Goal: Task Accomplishment & Management: Manage account settings

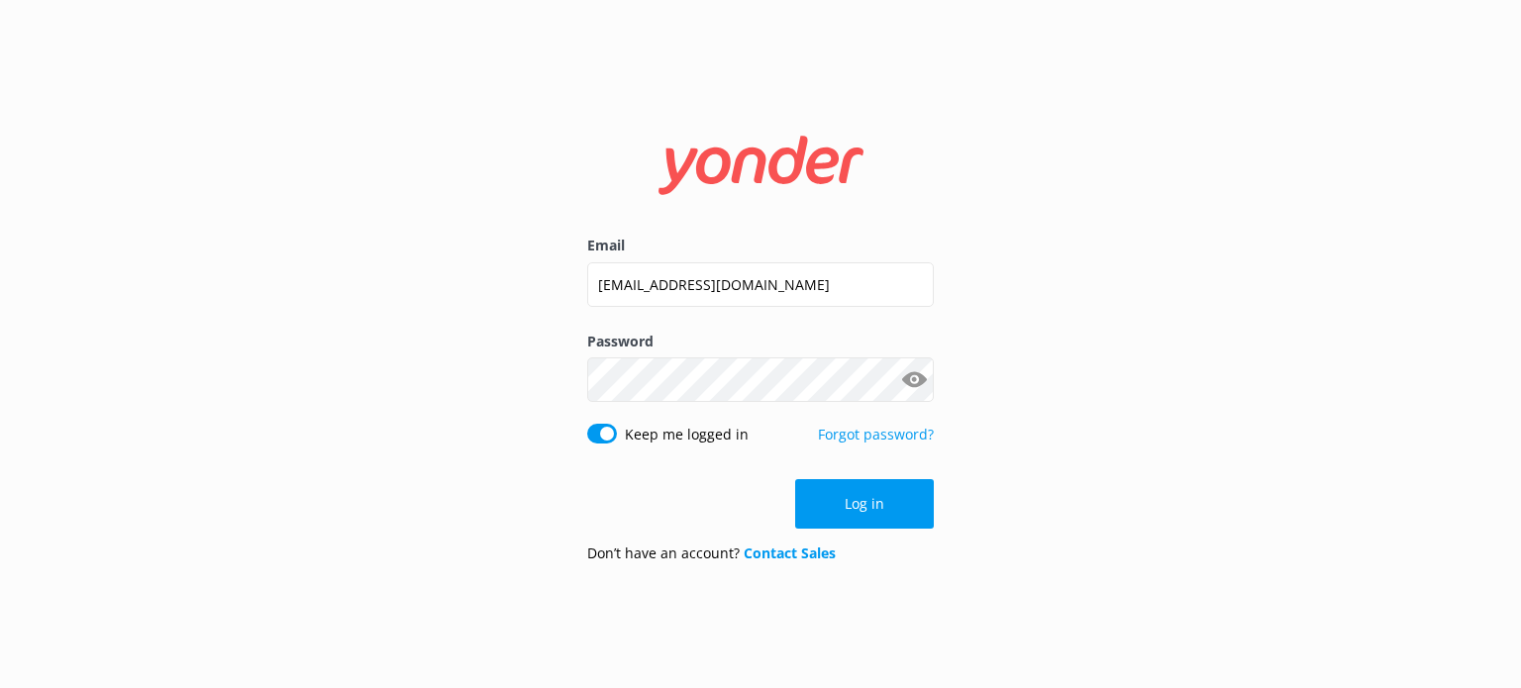
click at [894, 517] on button "Log in" at bounding box center [864, 504] width 139 height 50
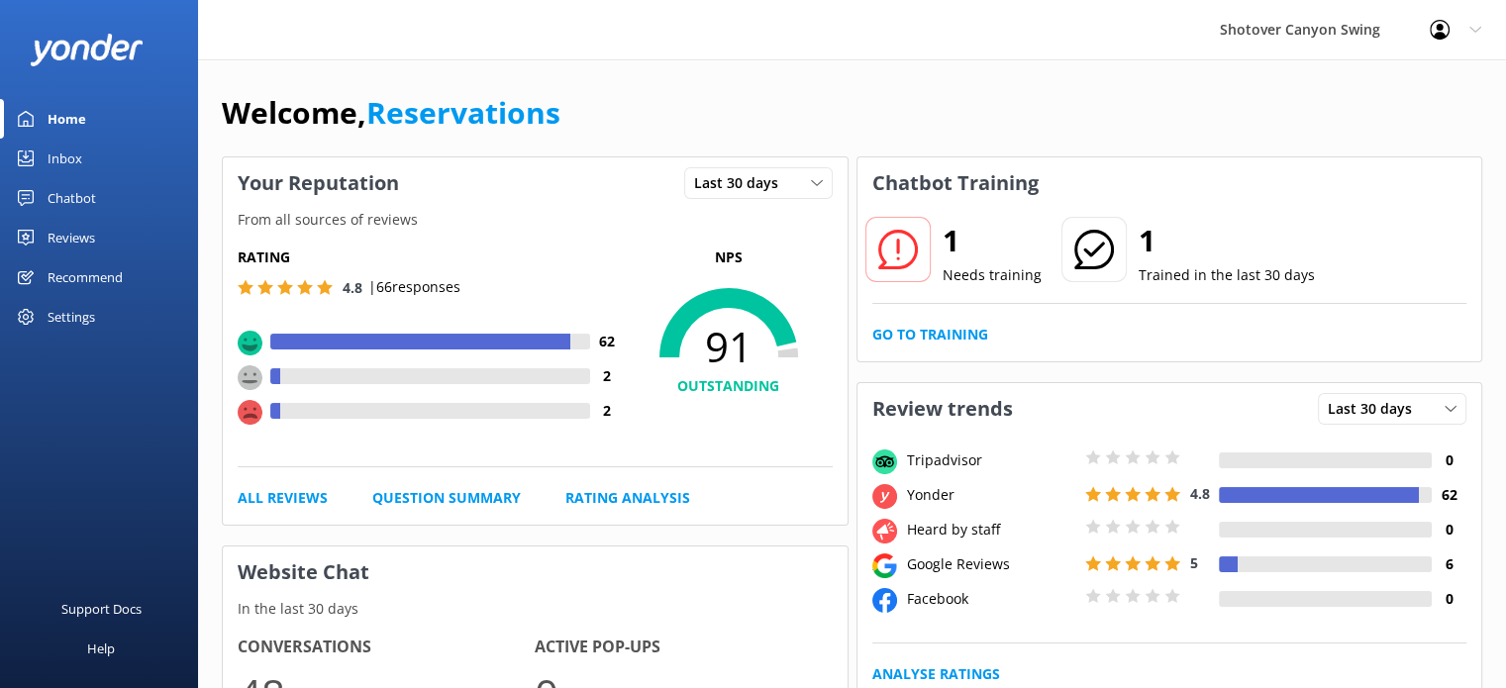
click at [79, 233] on div "Reviews" at bounding box center [72, 238] width 48 height 40
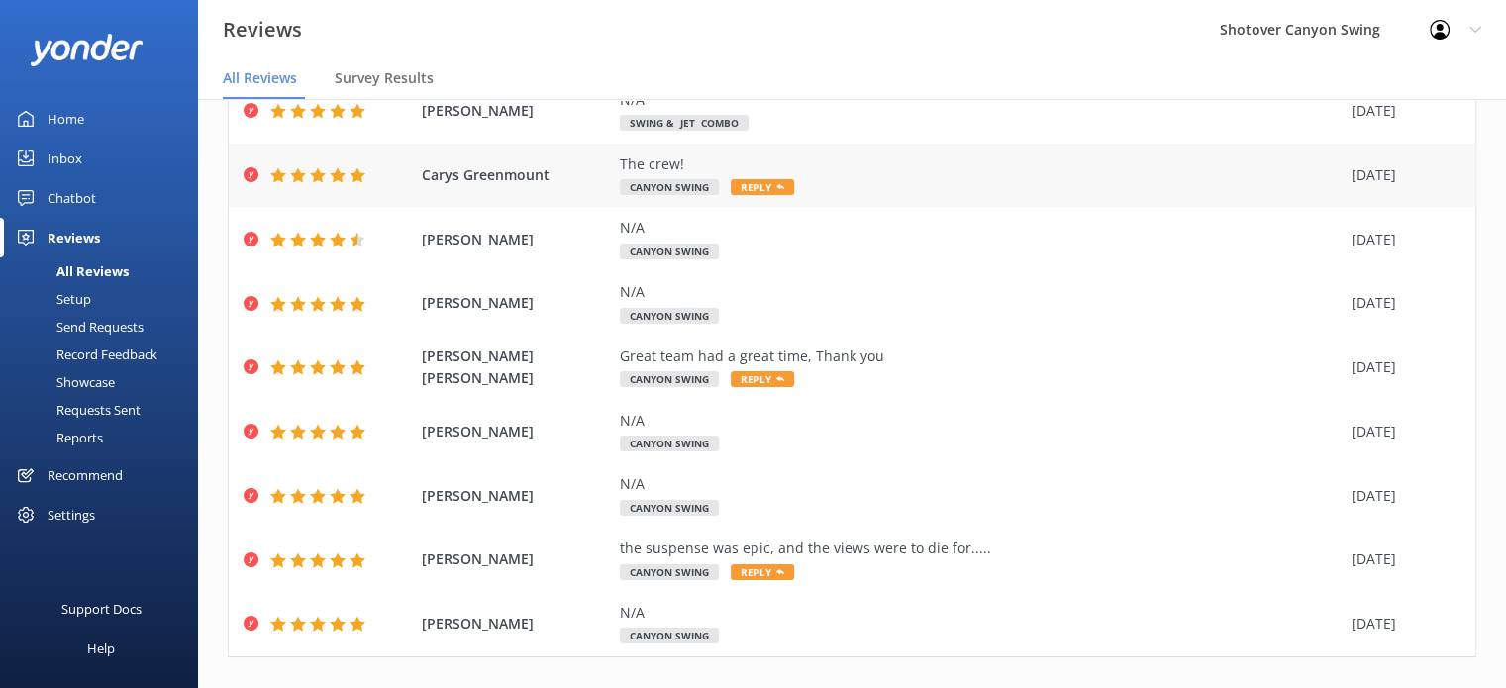
scroll to position [238, 0]
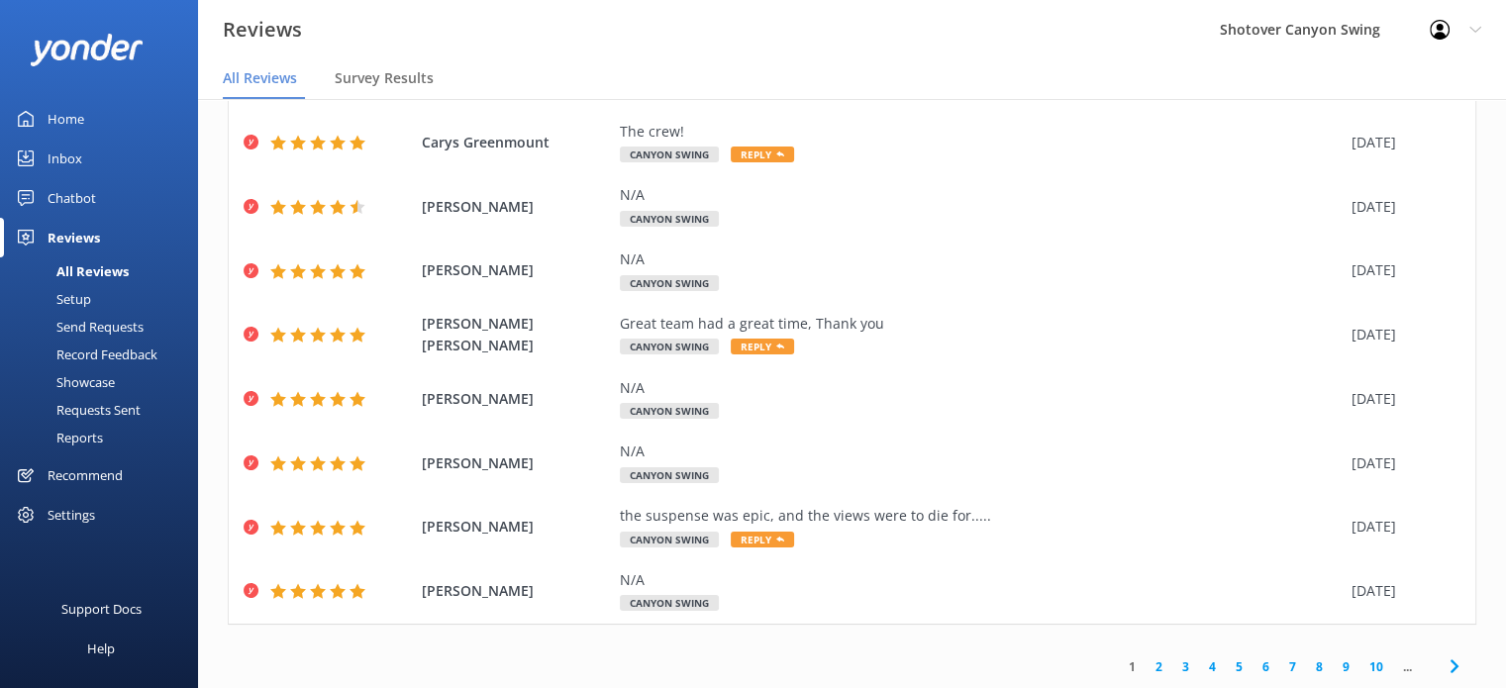
click at [1146, 666] on link "2" at bounding box center [1159, 666] width 27 height 19
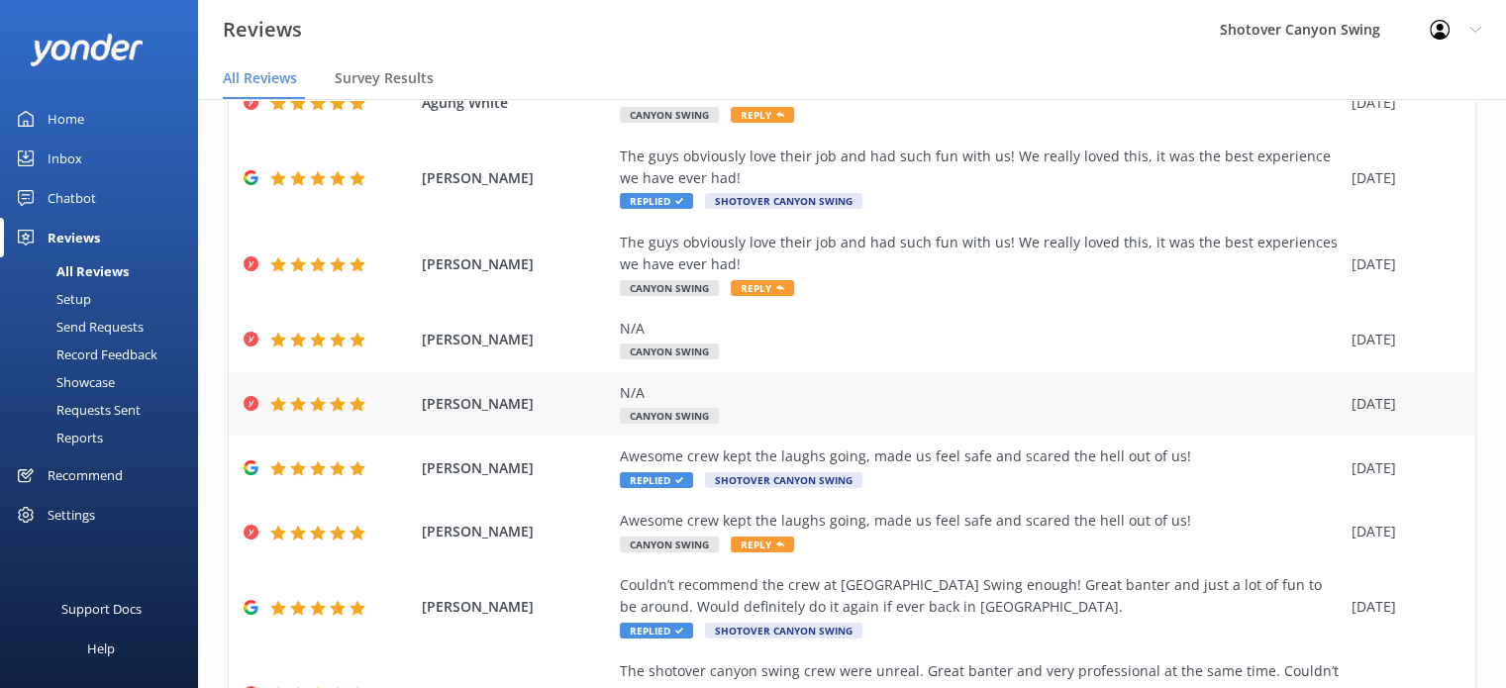
scroll to position [327, 0]
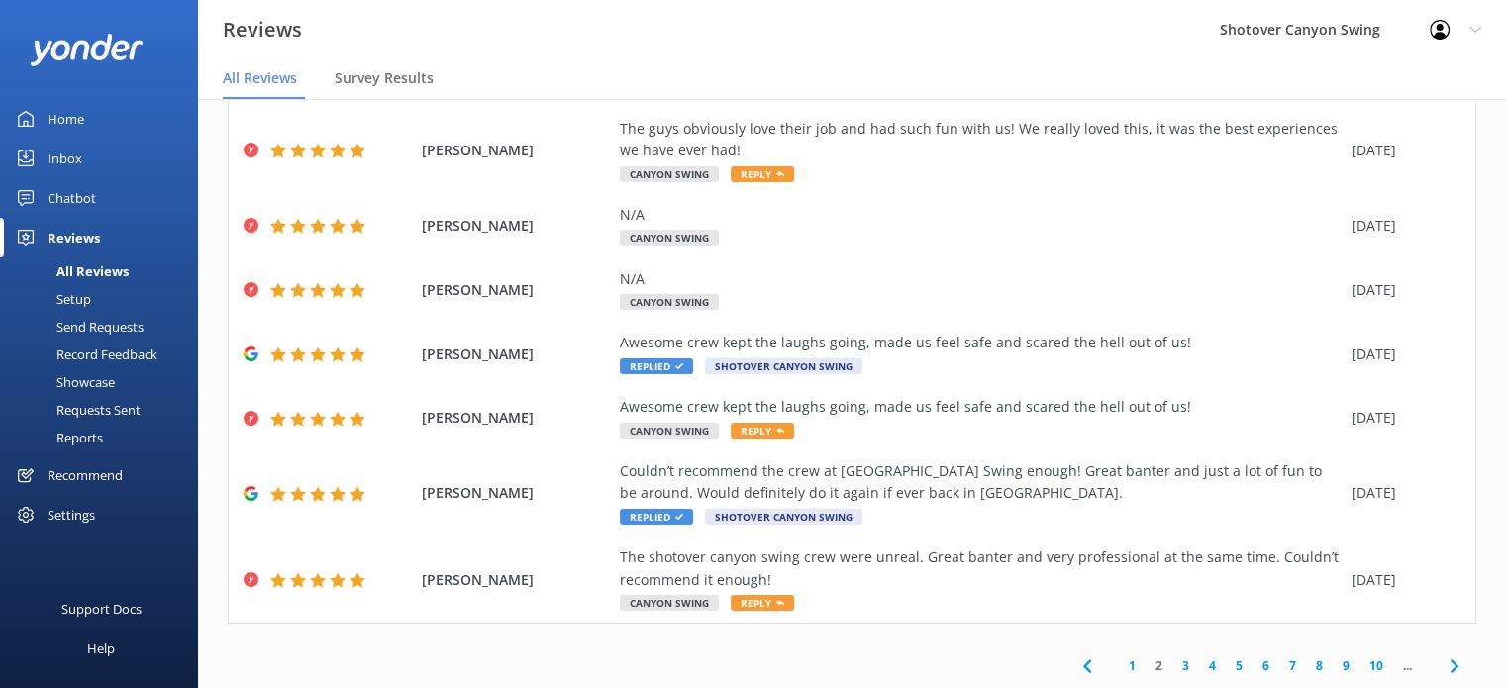
click at [1119, 660] on link "1" at bounding box center [1132, 665] width 27 height 19
